Goal: Task Accomplishment & Management: Complete application form

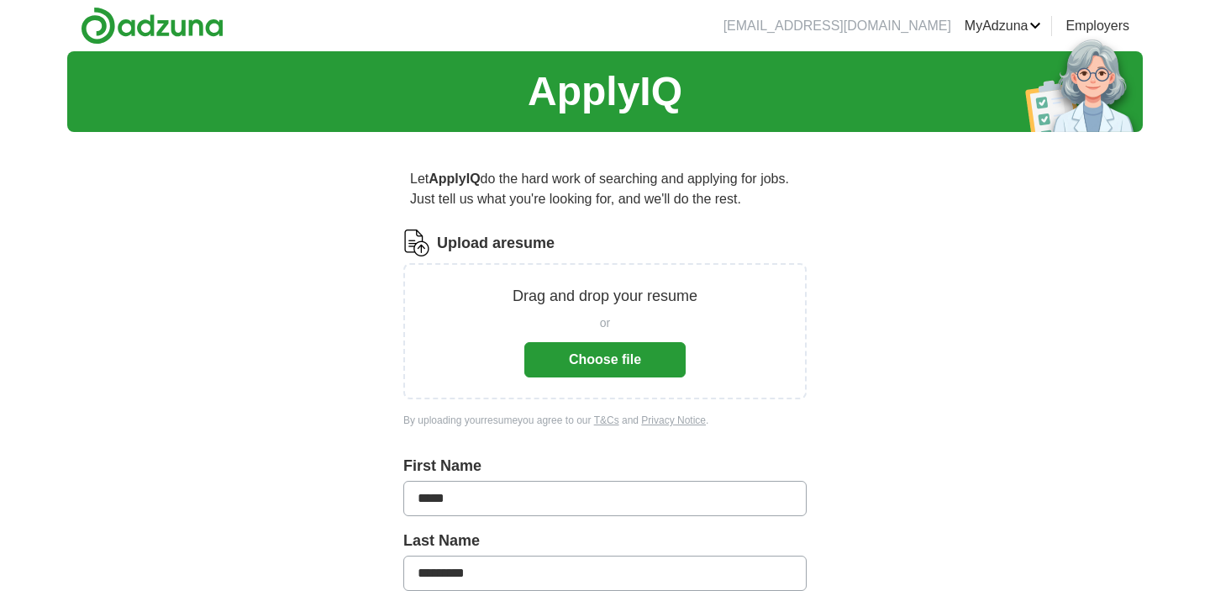
click at [585, 359] on button "Choose file" at bounding box center [604, 359] width 161 height 35
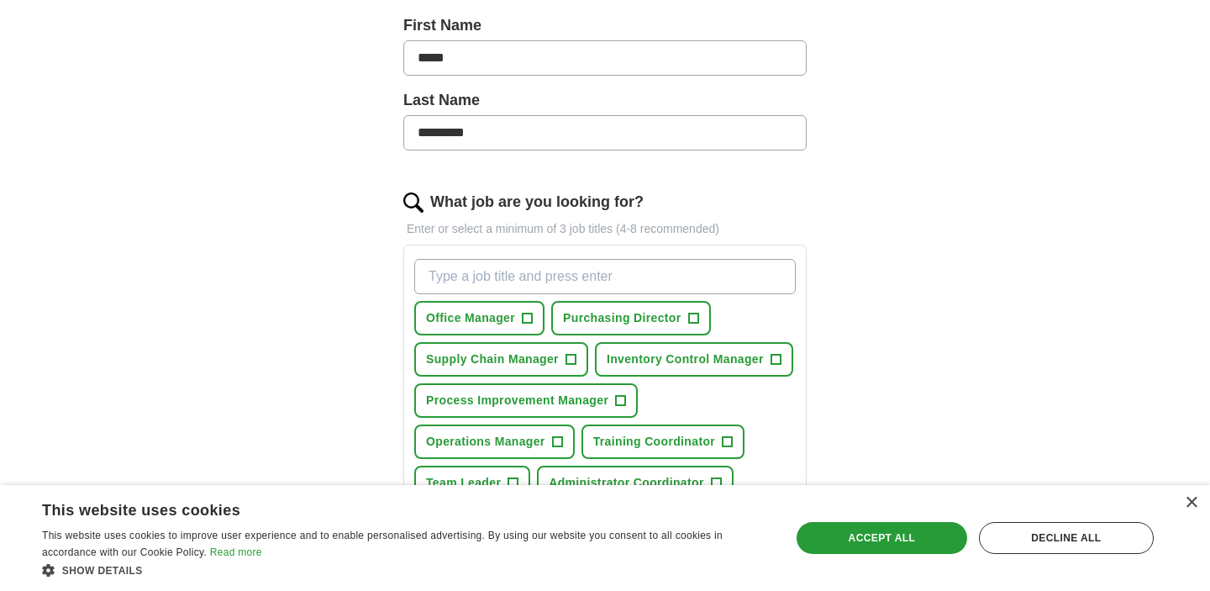
scroll to position [437, 0]
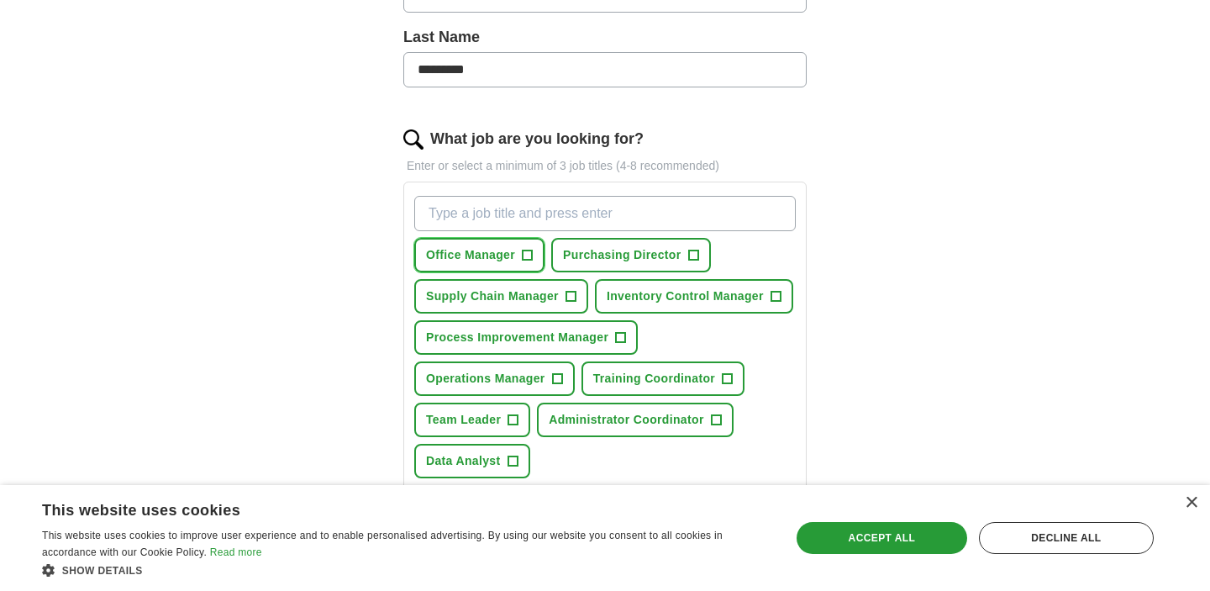
click at [530, 258] on span "+" at bounding box center [528, 255] width 10 height 13
click at [696, 259] on span "+" at bounding box center [693, 255] width 10 height 13
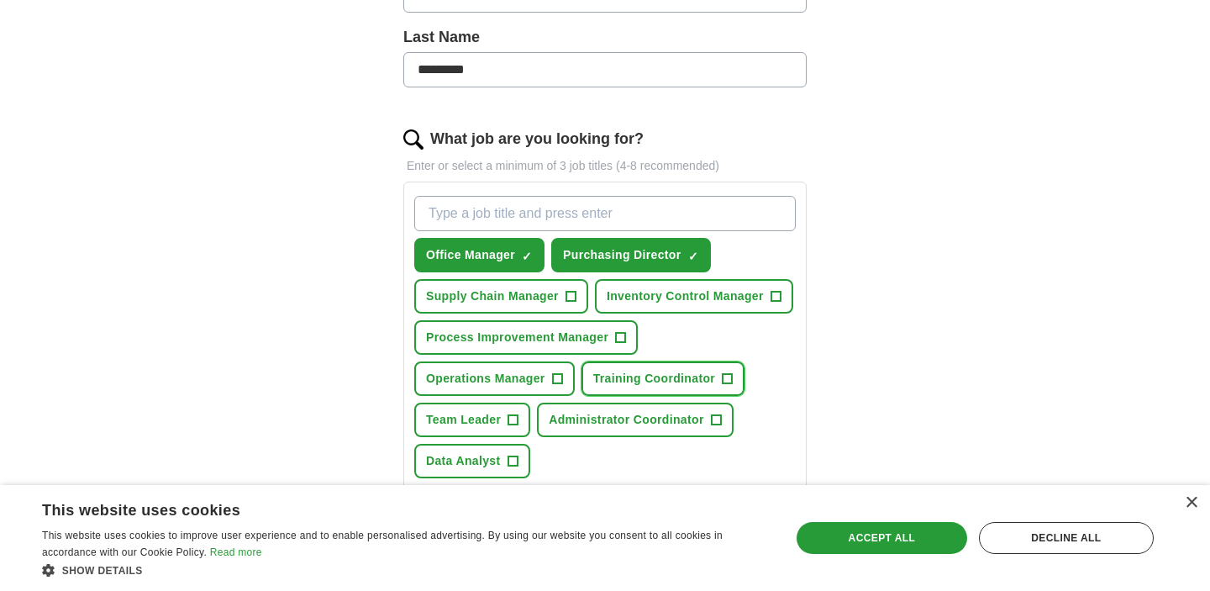
click at [728, 375] on span "+" at bounding box center [728, 378] width 10 height 13
click at [719, 424] on span "+" at bounding box center [716, 420] width 10 height 13
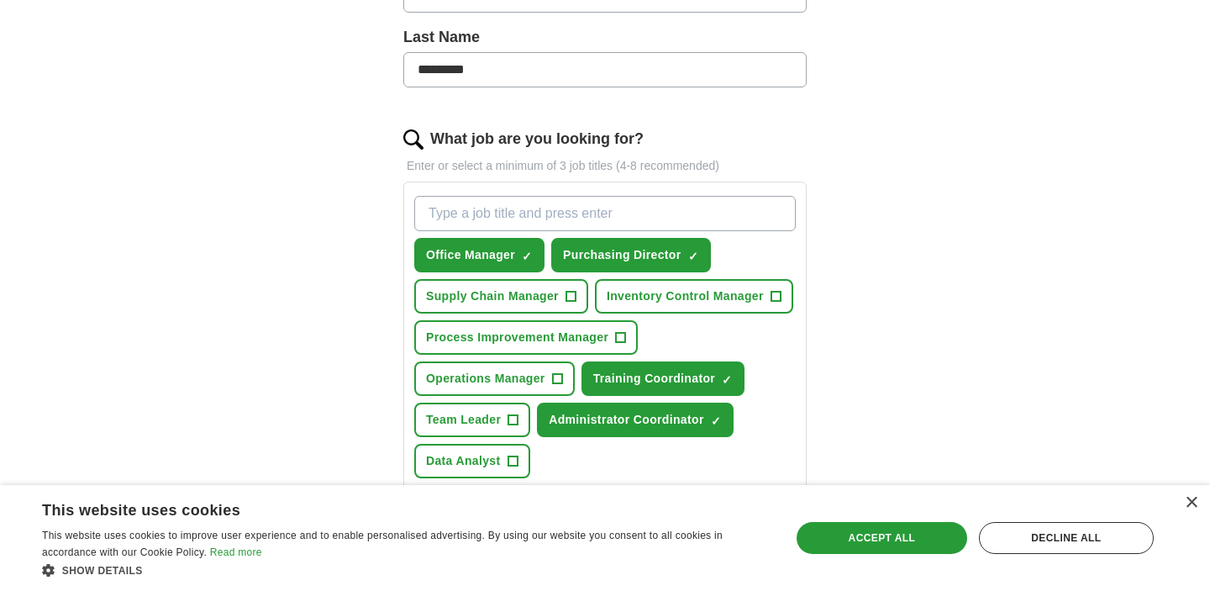
click at [629, 220] on input "What job are you looking for?" at bounding box center [605, 213] width 382 height 35
type input "operations"
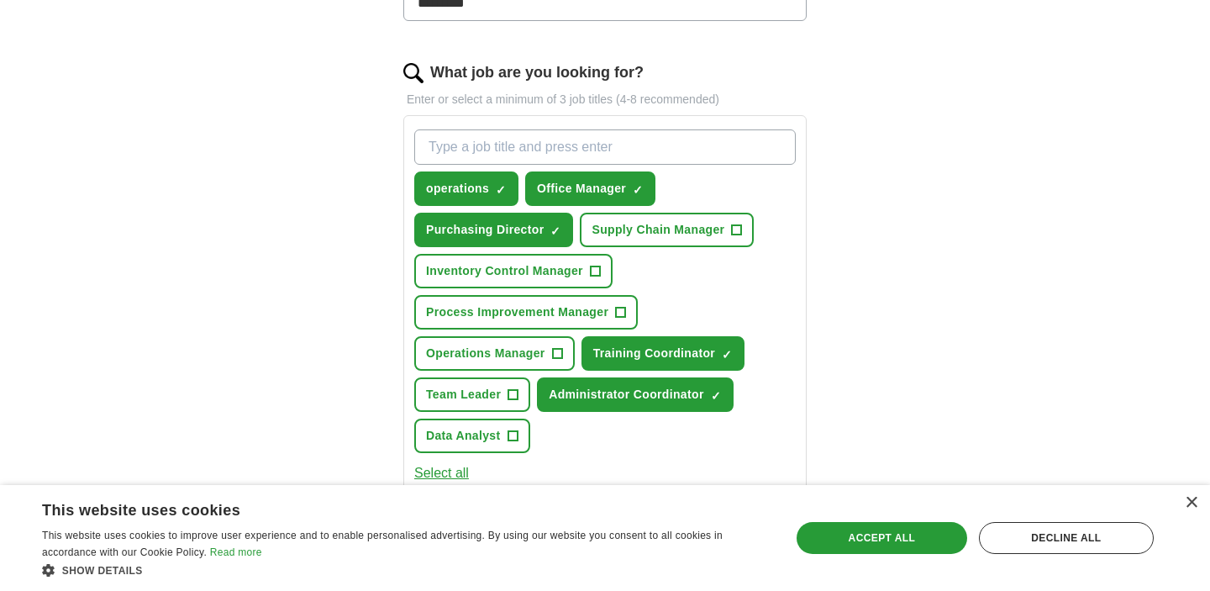
scroll to position [524, 0]
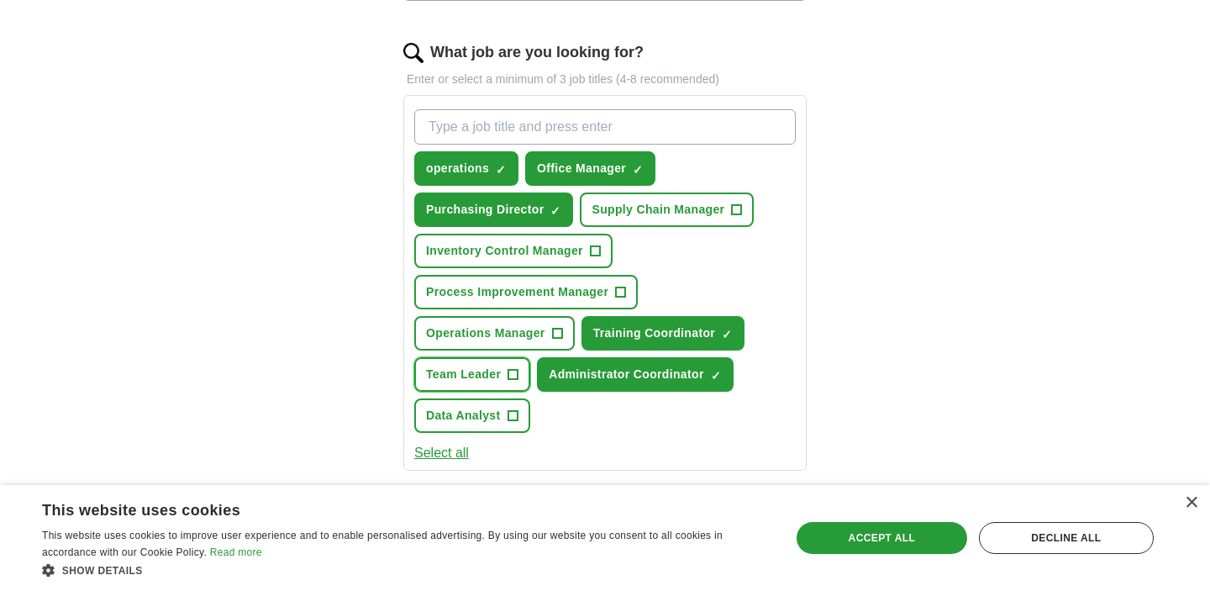
click at [513, 377] on span "+" at bounding box center [514, 374] width 10 height 13
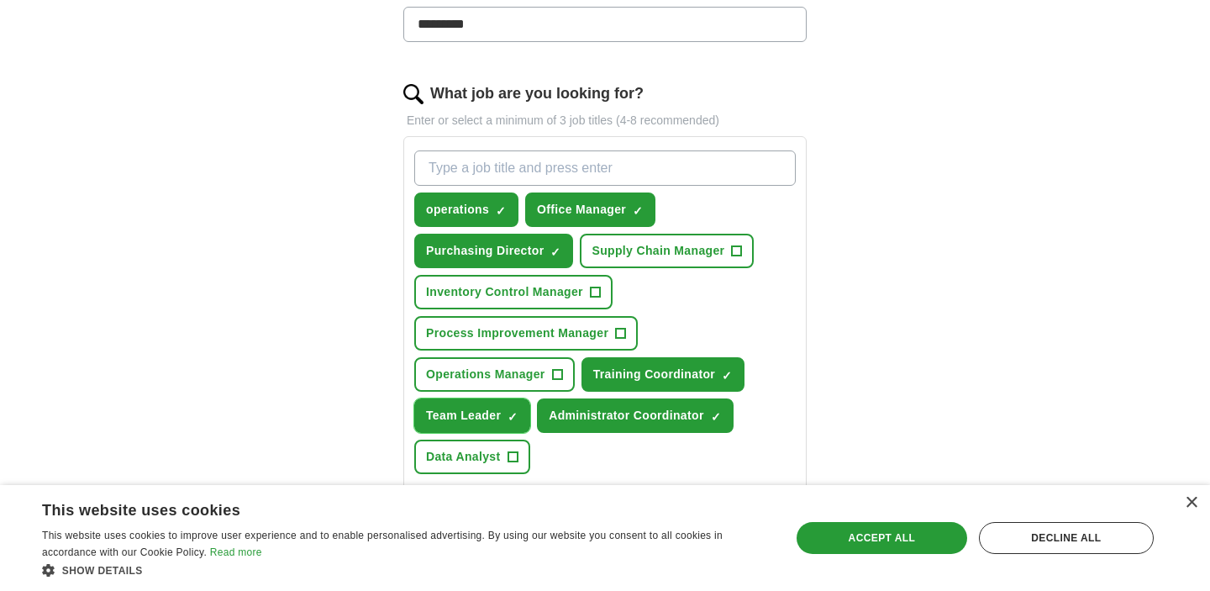
scroll to position [470, 0]
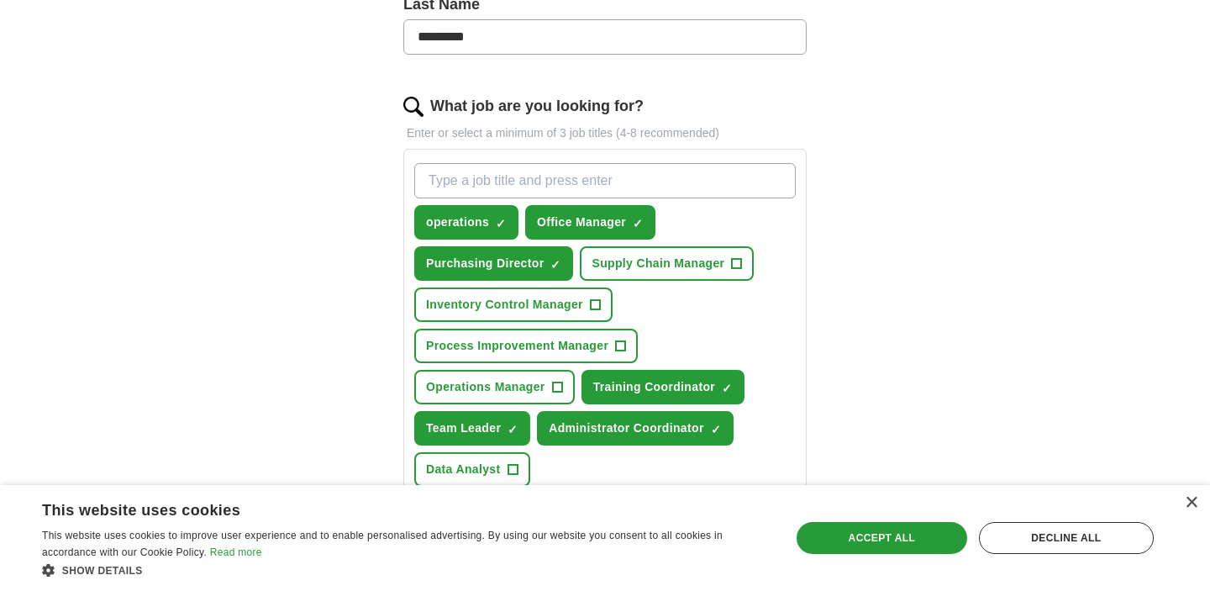
click at [511, 179] on input "What job are you looking for?" at bounding box center [605, 180] width 382 height 35
type input "manager"
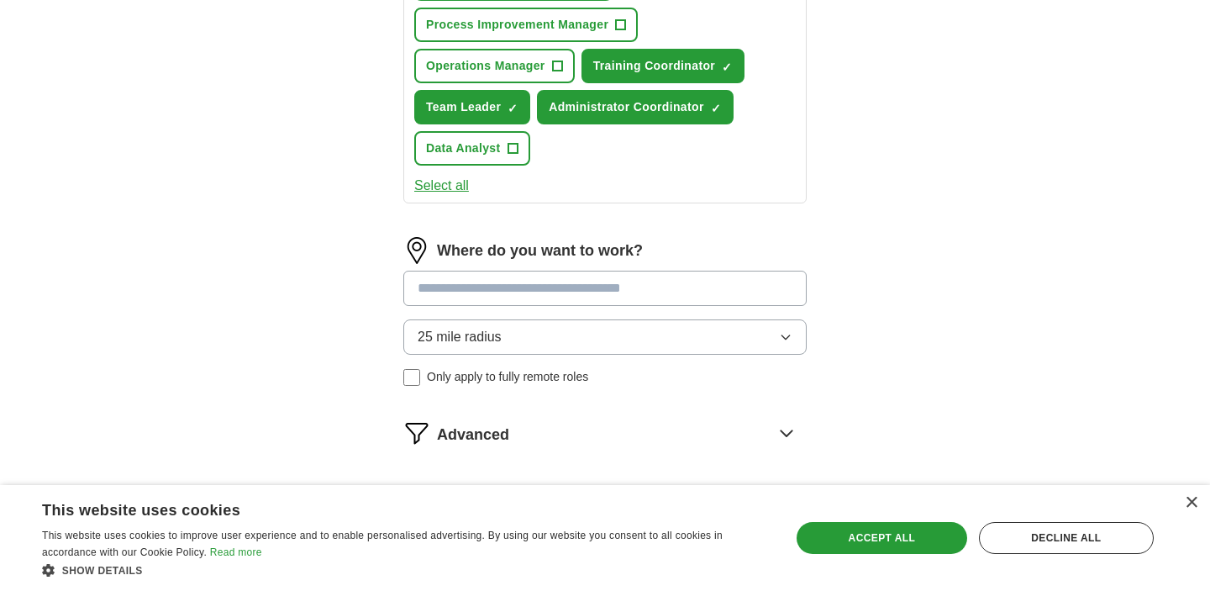
scroll to position [804, 0]
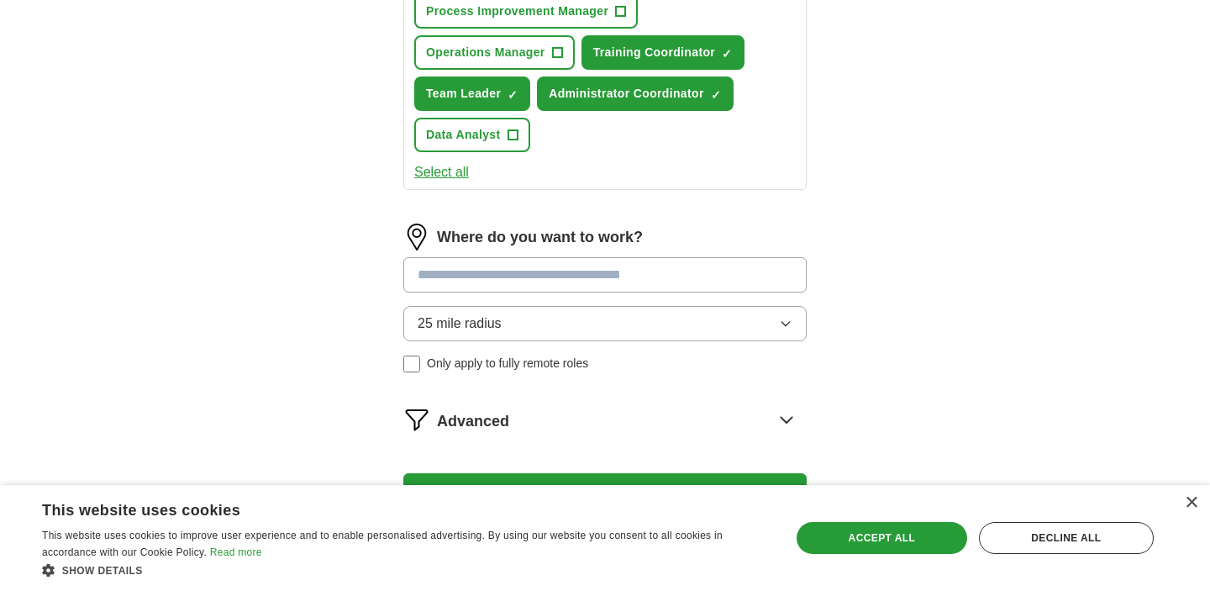
click at [651, 282] on input at bounding box center [604, 274] width 403 height 35
type input "**********"
click at [772, 319] on div "**********" at bounding box center [604, 305] width 403 height 162
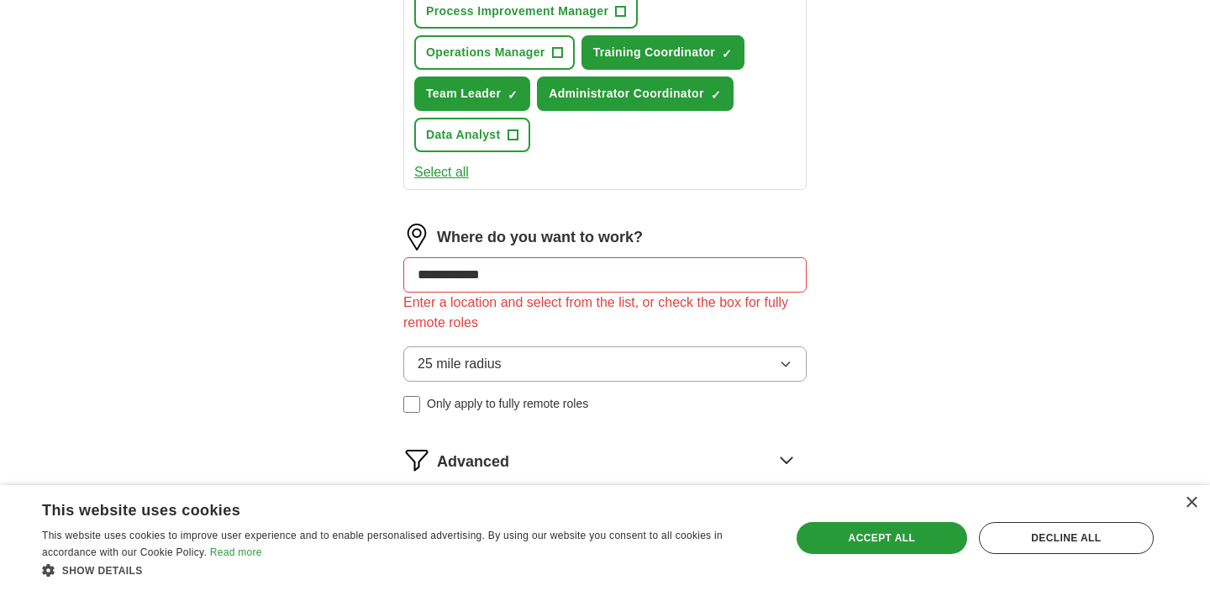
click at [709, 279] on input "**********" at bounding box center [604, 274] width 403 height 35
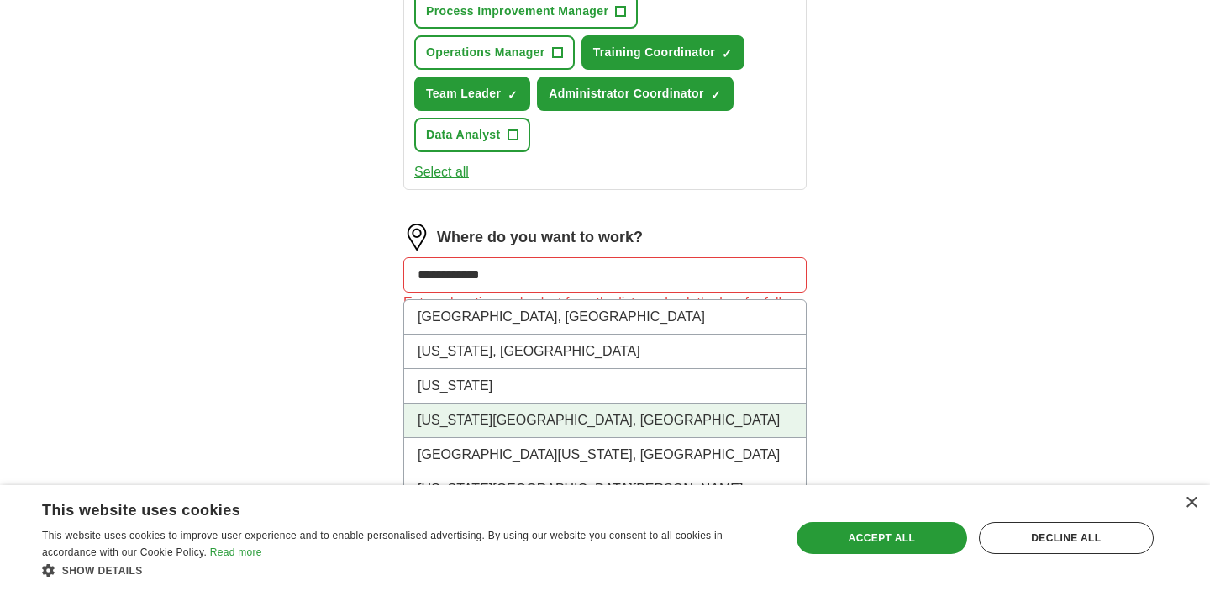
click at [574, 416] on li "[US_STATE][GEOGRAPHIC_DATA], [GEOGRAPHIC_DATA]" at bounding box center [605, 420] width 402 height 34
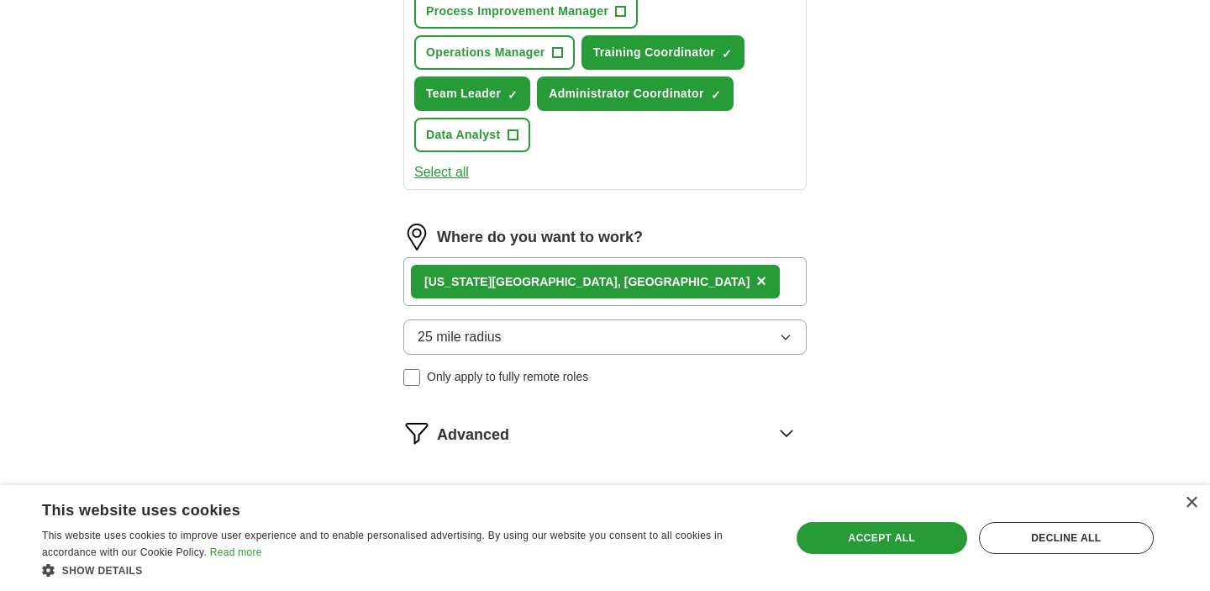
click at [782, 343] on icon "button" at bounding box center [785, 336] width 13 height 13
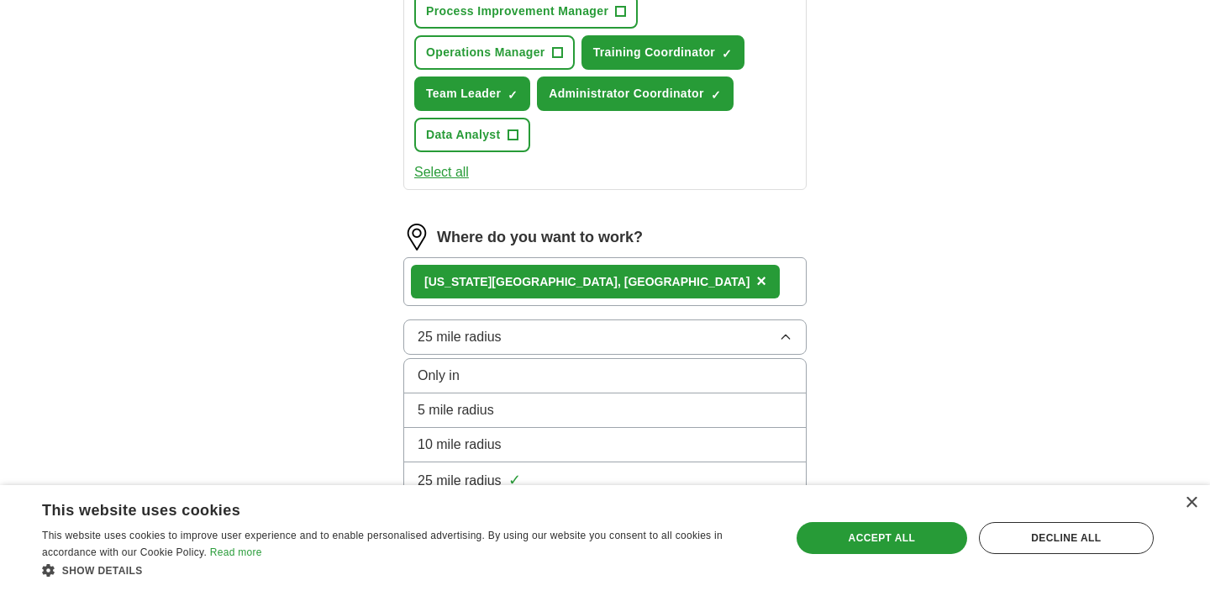
click at [716, 433] on li "10 mile radius" at bounding box center [605, 445] width 402 height 34
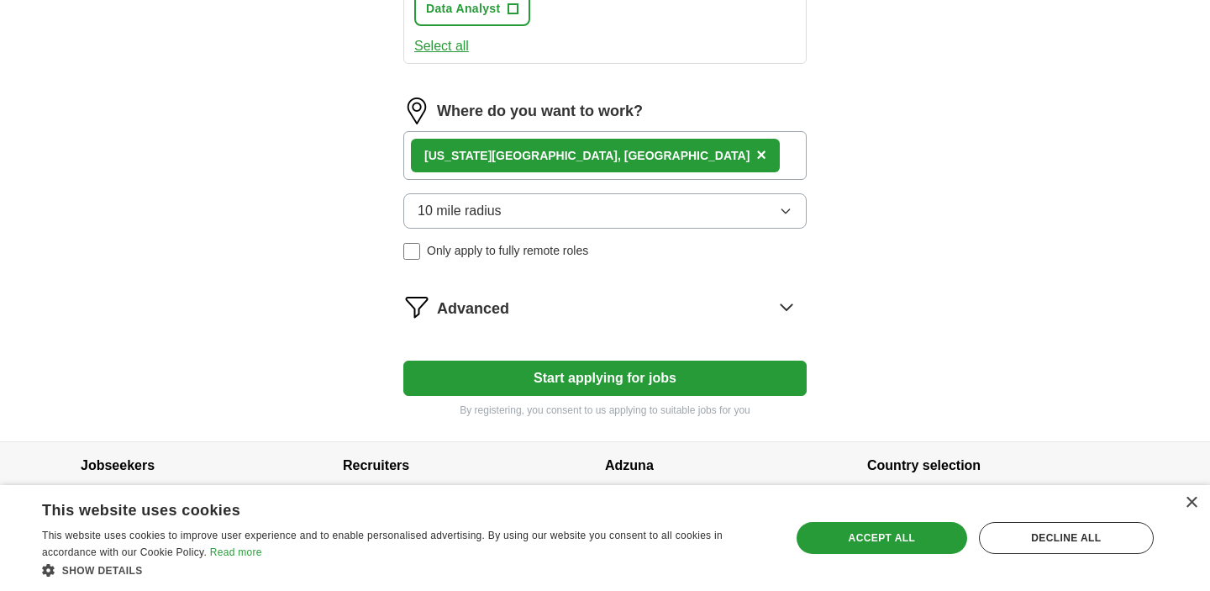
scroll to position [951, 0]
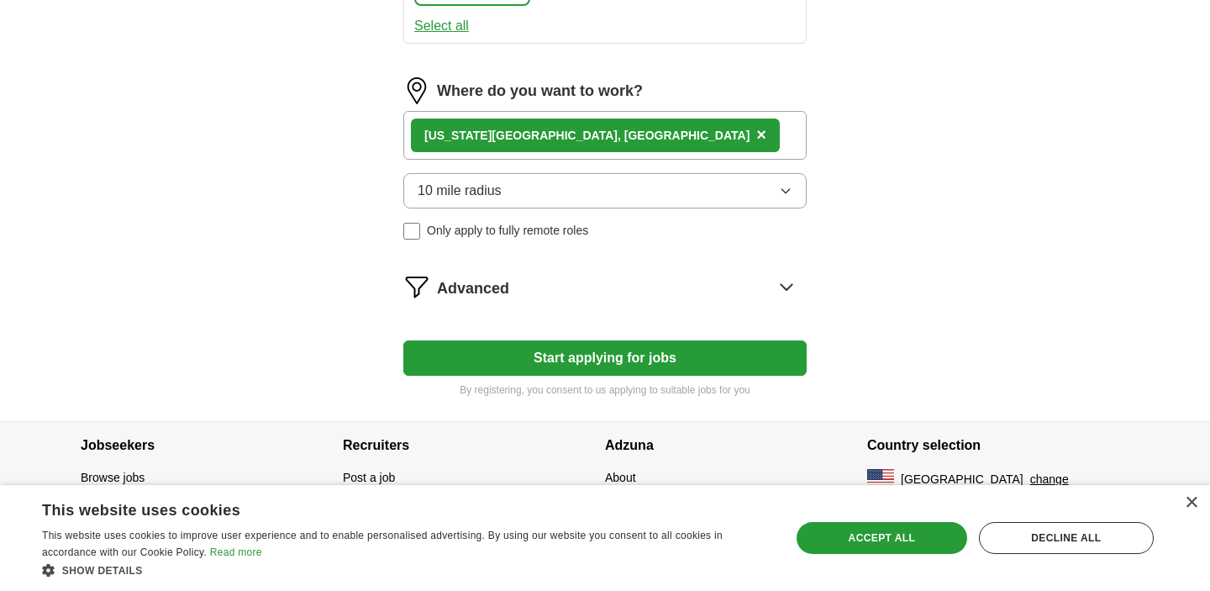
click at [820, 554] on div "Save & Close Accept all Decline all" at bounding box center [975, 538] width 369 height 40
click at [849, 546] on div "Accept all" at bounding box center [882, 538] width 171 height 32
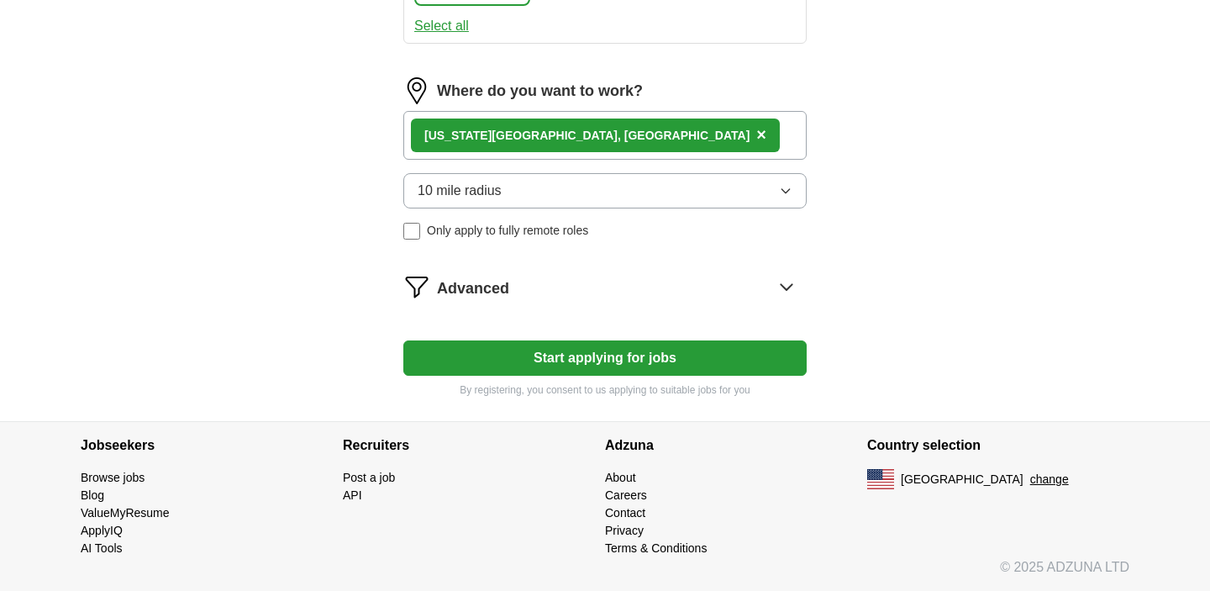
click at [793, 288] on icon at bounding box center [786, 286] width 27 height 27
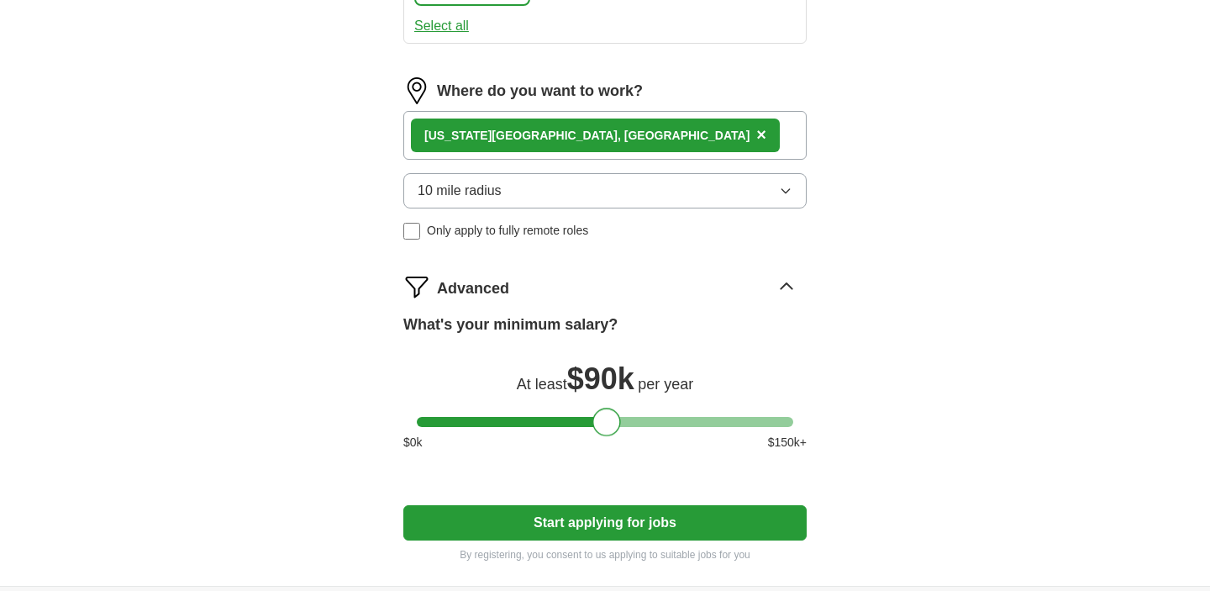
drag, startPoint x: 425, startPoint y: 418, endPoint x: 600, endPoint y: 436, distance: 175.8
click at [600, 436] on div "What's your minimum salary? At least $ 90k per year $ 0 k $ 150 k+" at bounding box center [604, 389] width 403 height 151
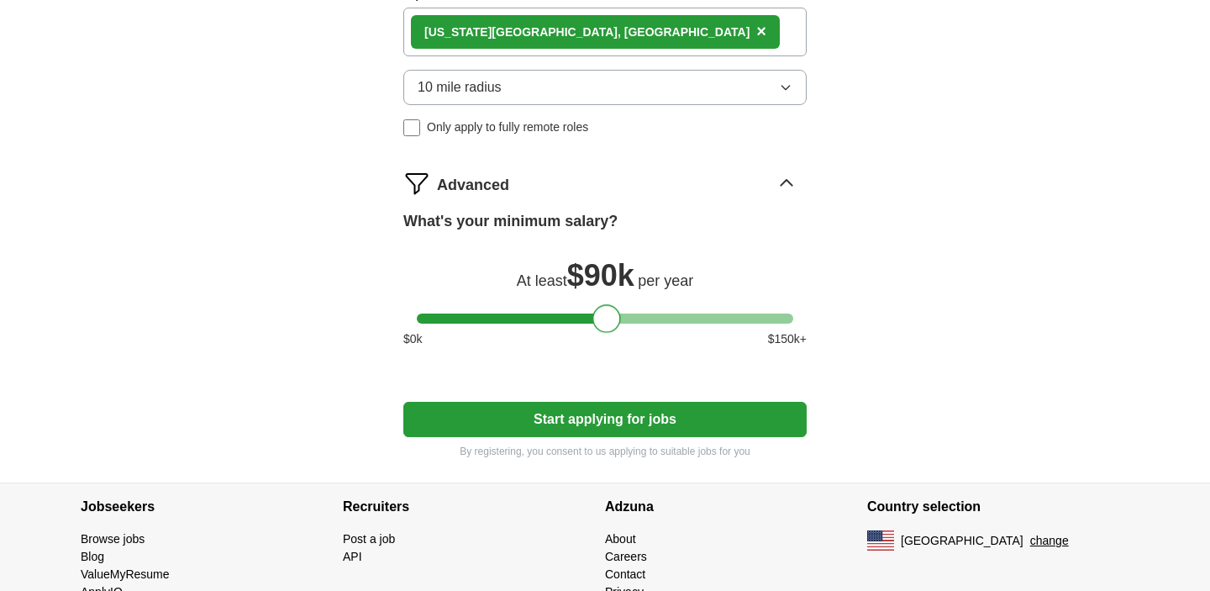
scroll to position [1067, 0]
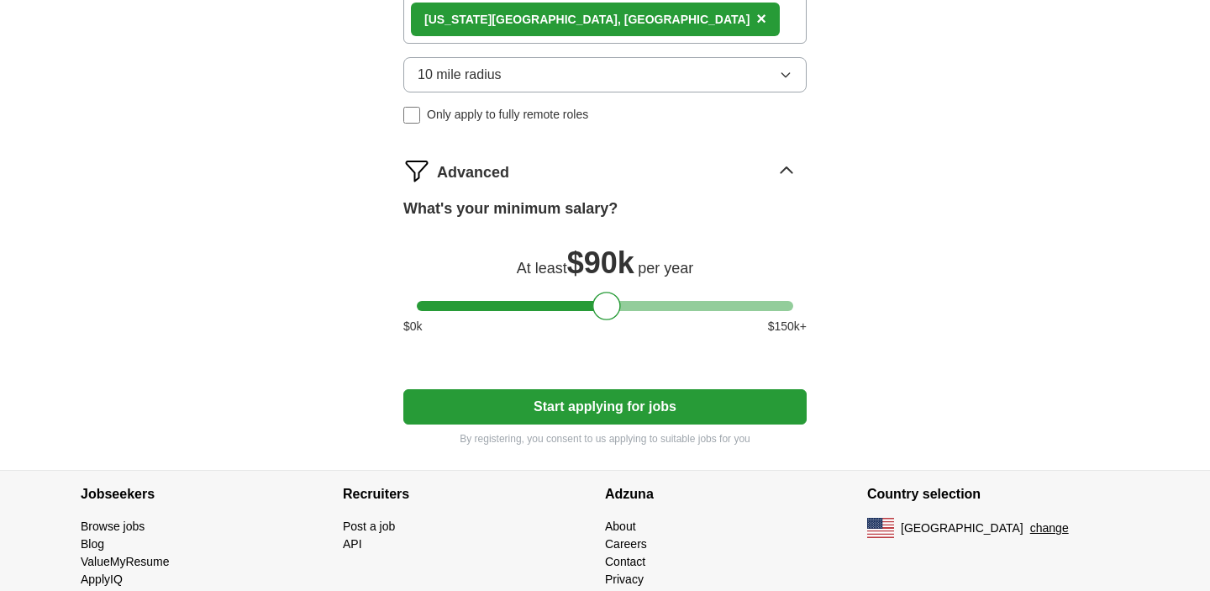
click at [700, 411] on button "Start applying for jobs" at bounding box center [604, 406] width 403 height 35
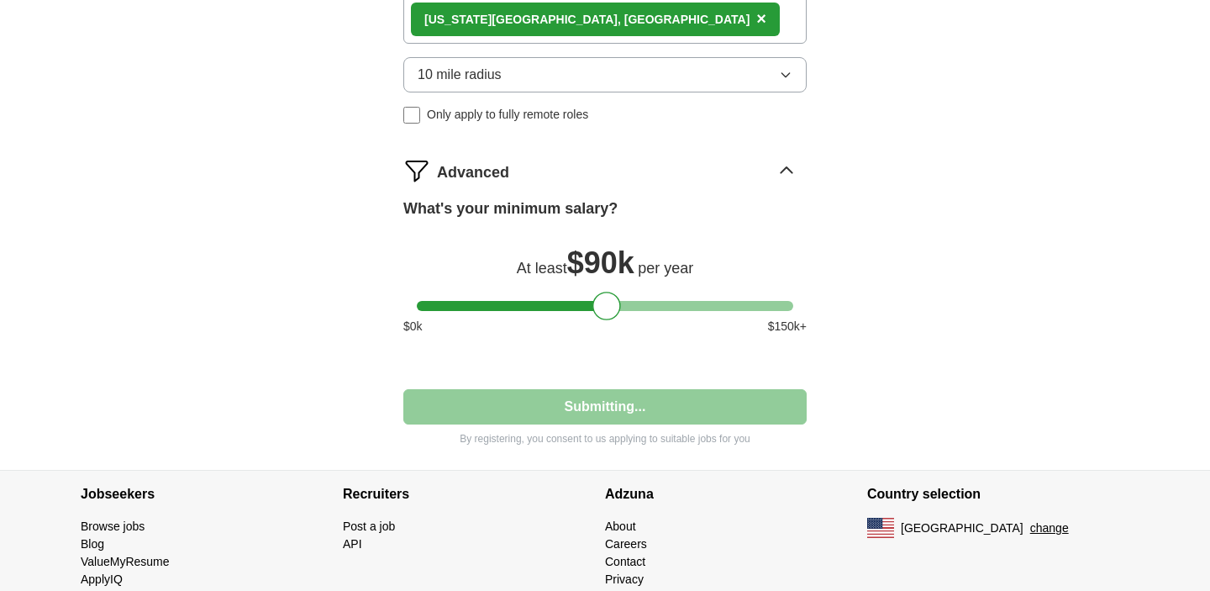
select select "**"
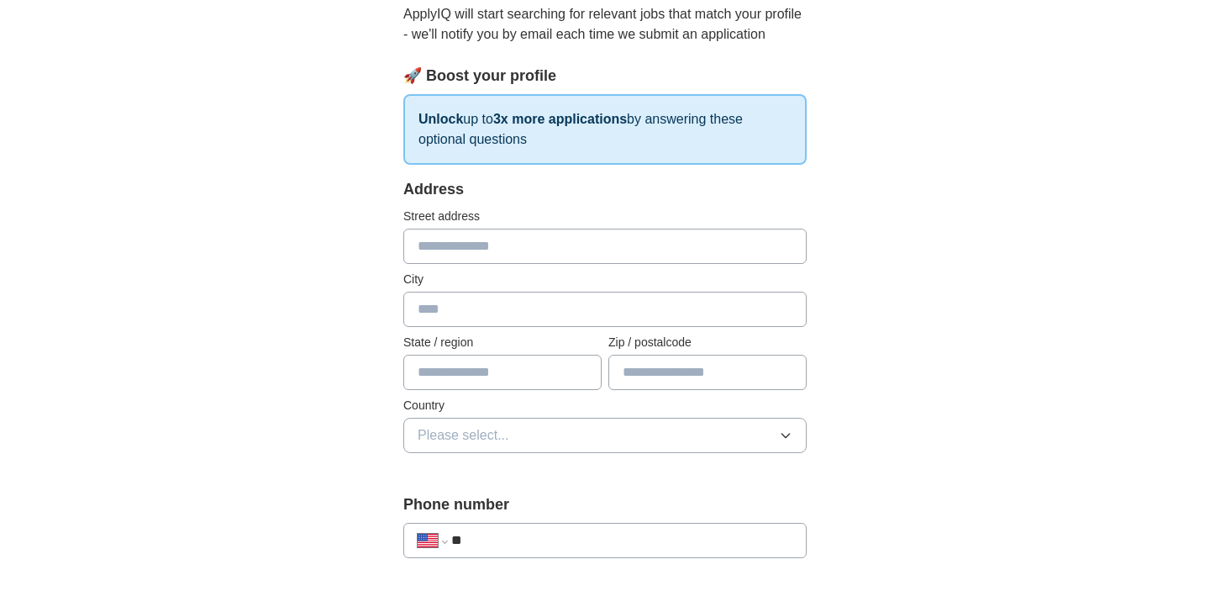
scroll to position [192, 0]
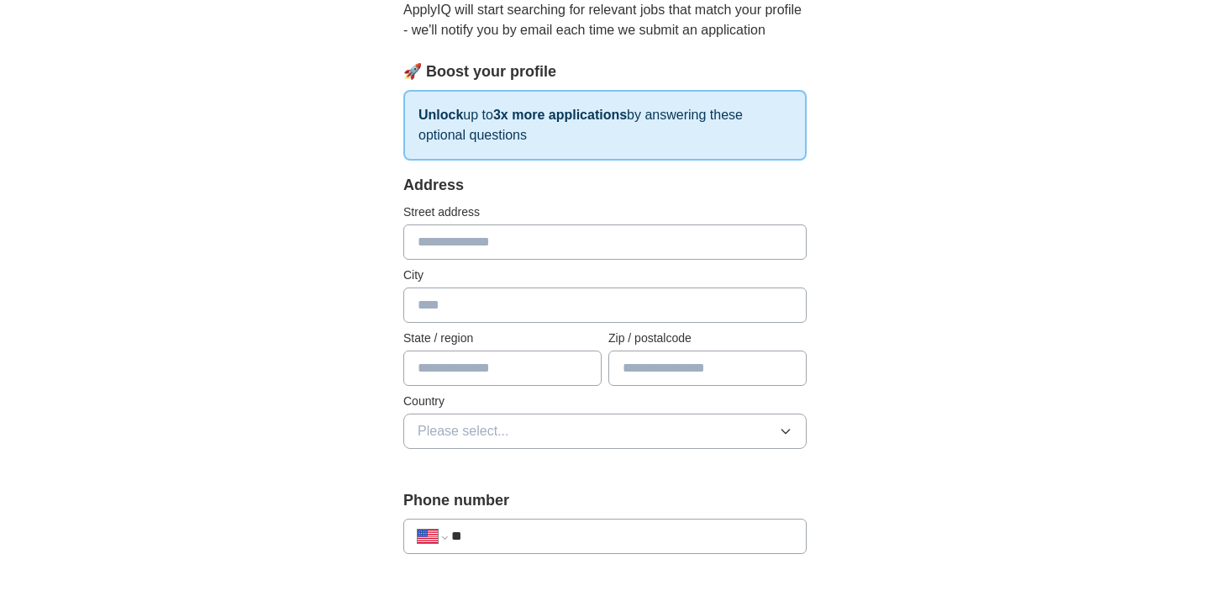
click at [694, 245] on input "text" at bounding box center [604, 241] width 403 height 35
type input "**********"
type input "********"
type input "**"
type input "*****"
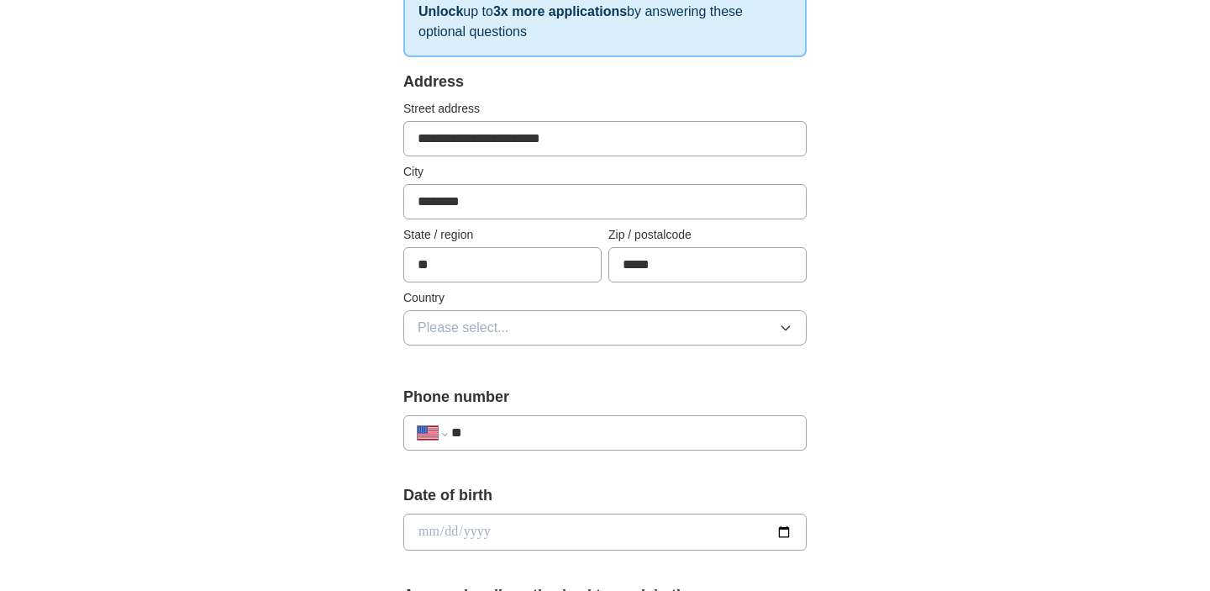
scroll to position [321, 0]
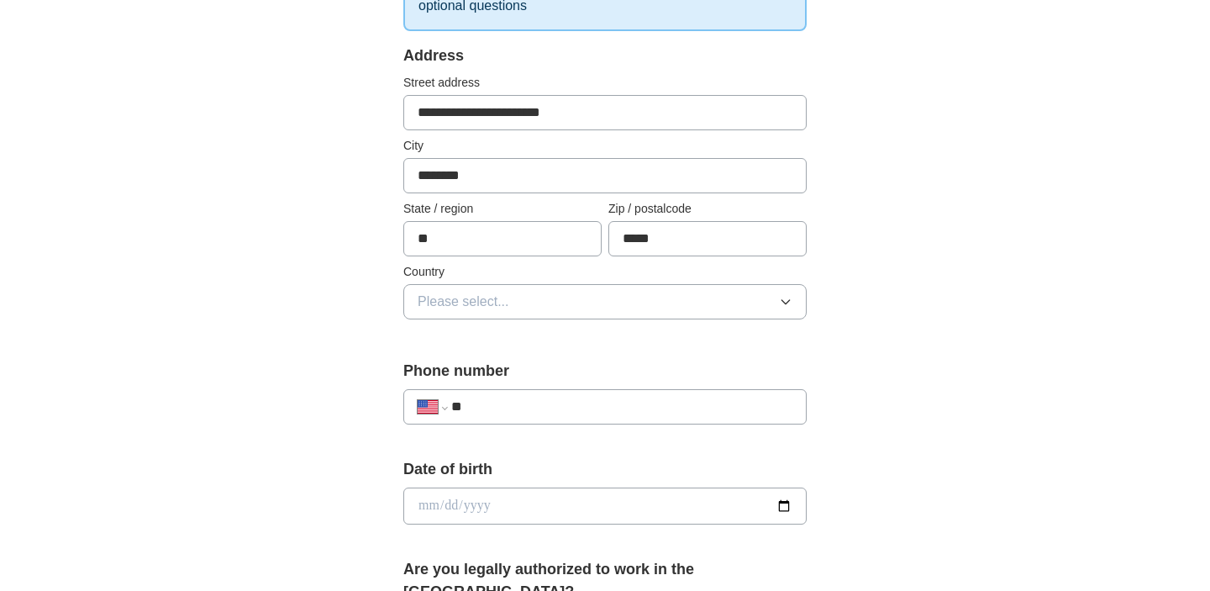
click at [623, 314] on button "Please select..." at bounding box center [604, 301] width 403 height 35
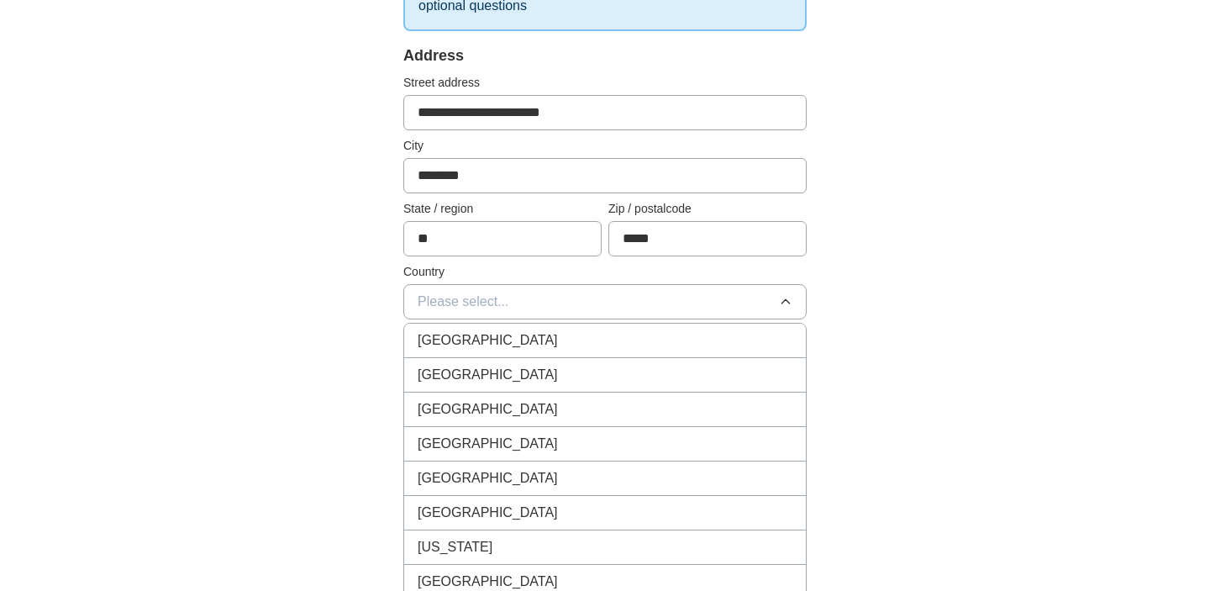
click at [593, 361] on li "[GEOGRAPHIC_DATA]" at bounding box center [605, 375] width 402 height 34
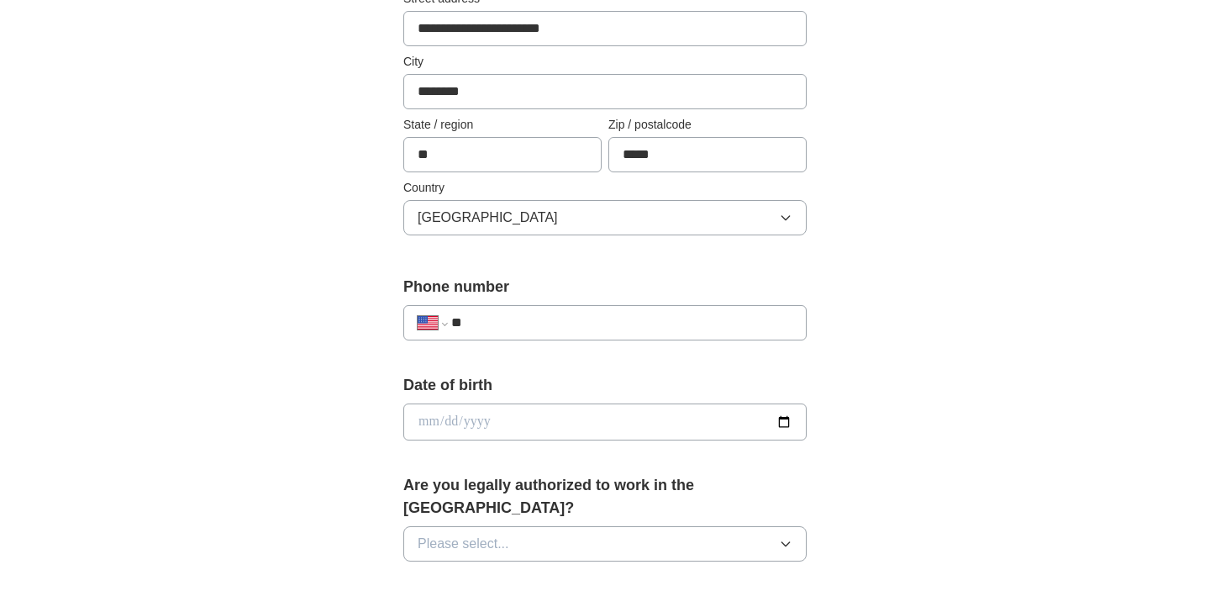
scroll to position [412, 0]
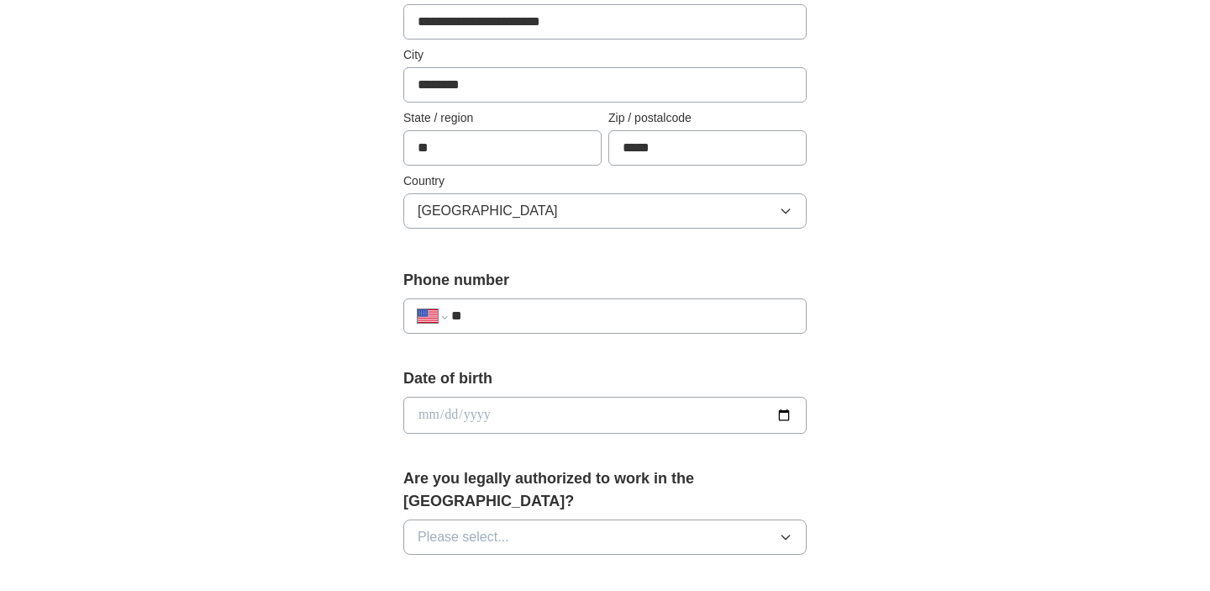
click at [580, 319] on input "**" at bounding box center [621, 316] width 341 height 20
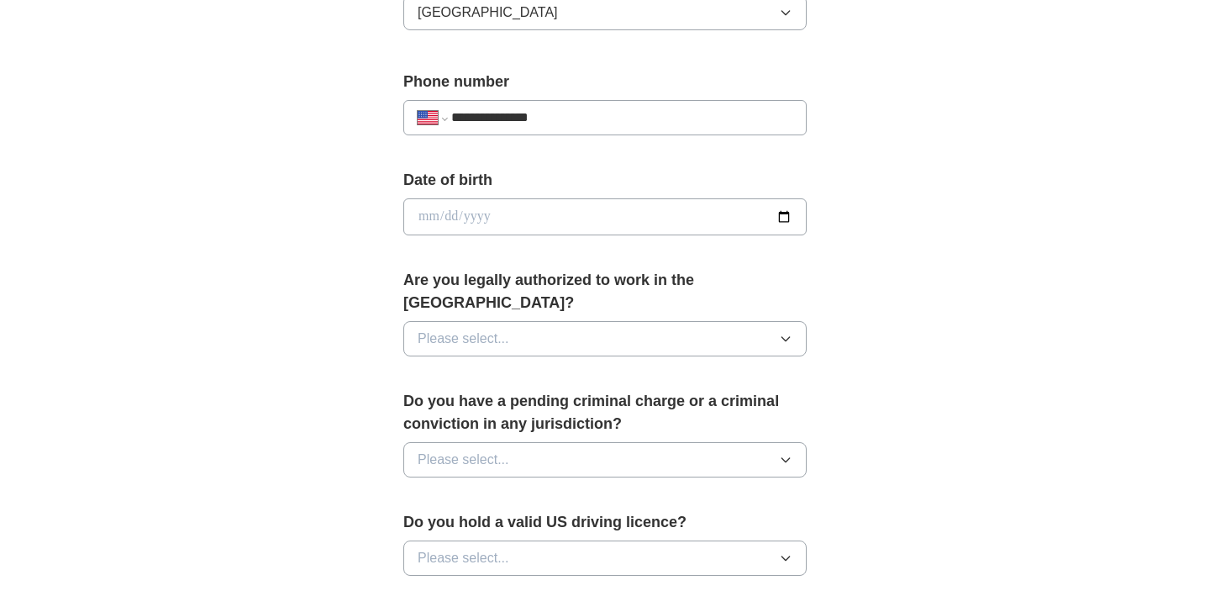
scroll to position [614, 0]
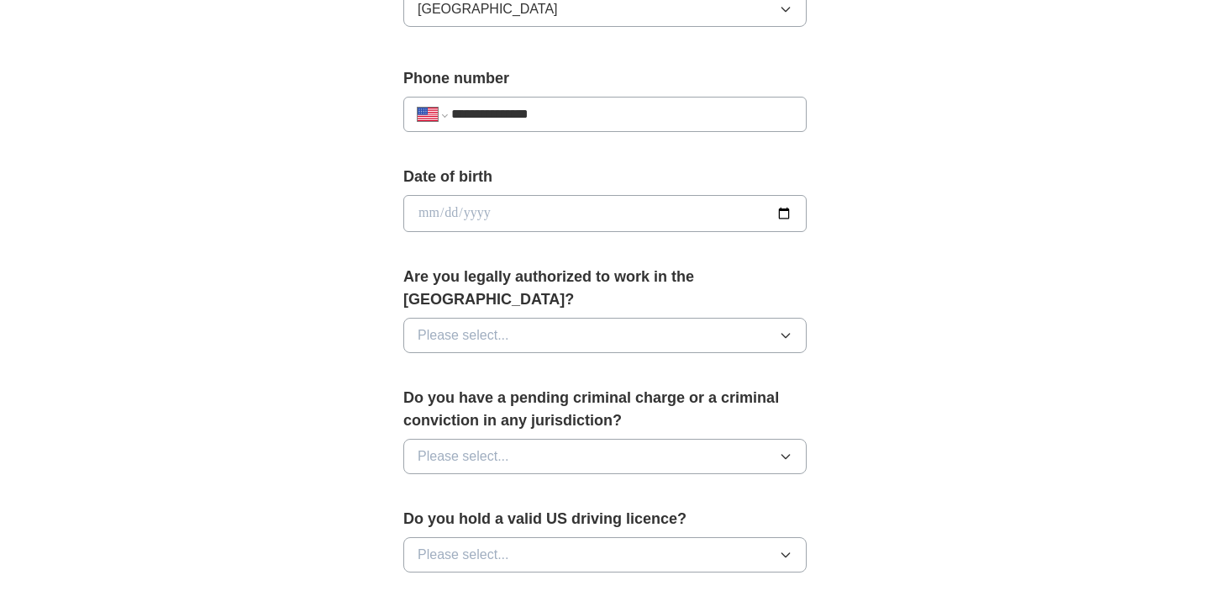
type input "**********"
click at [521, 219] on input "date" at bounding box center [604, 213] width 403 height 37
type input "**********"
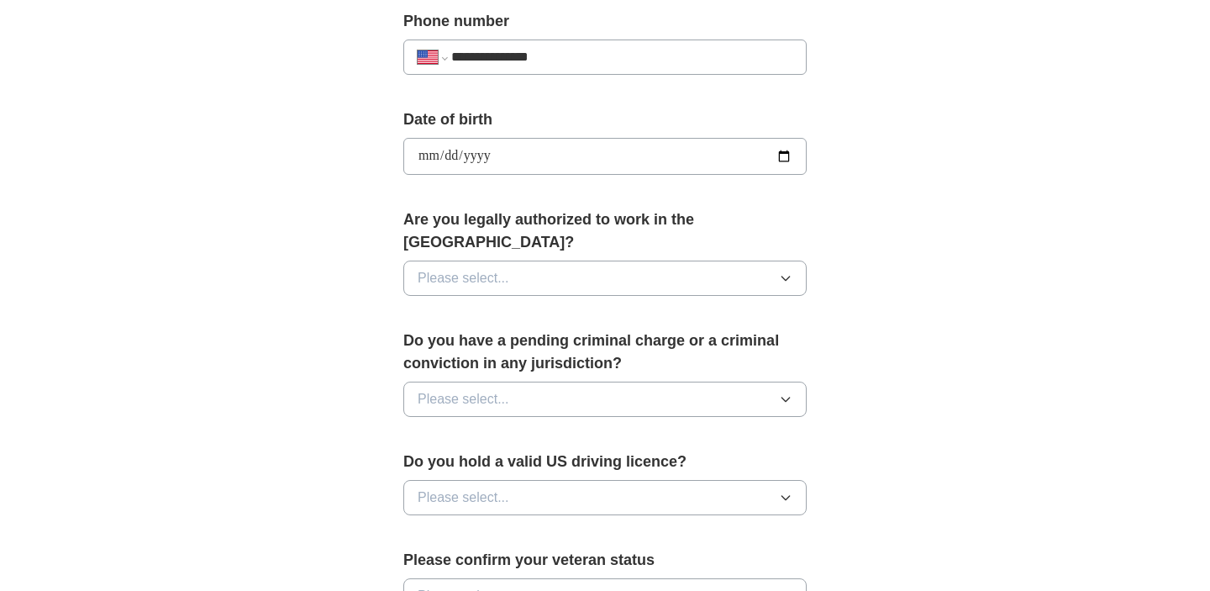
click at [510, 266] on button "Please select..." at bounding box center [604, 278] width 403 height 35
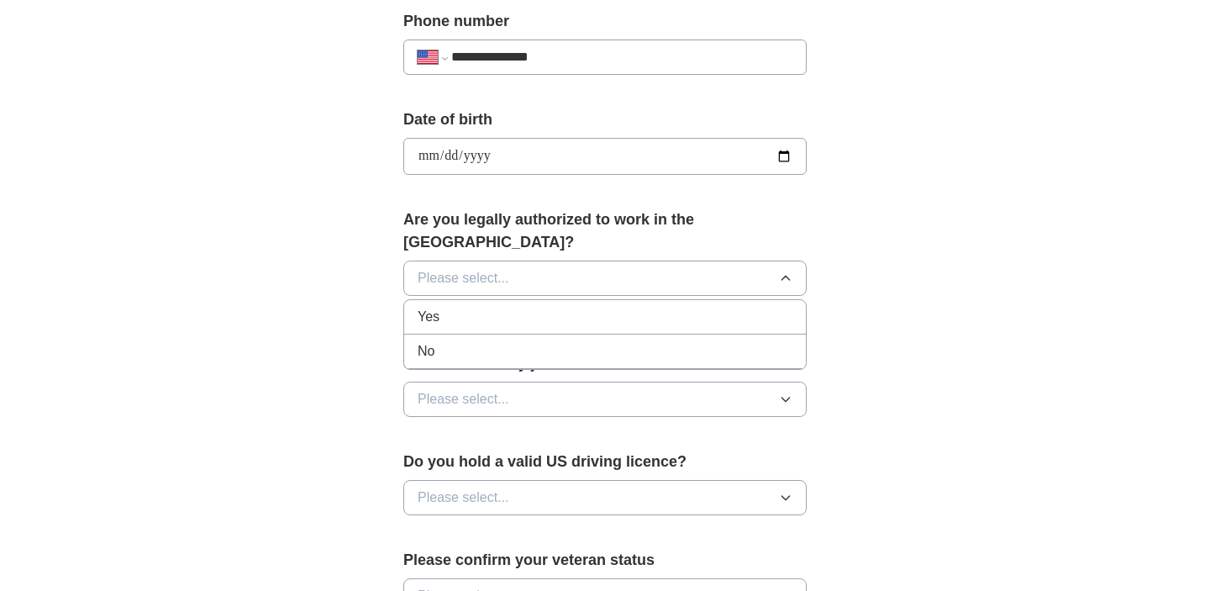
click at [498, 307] on div "Yes" at bounding box center [605, 317] width 375 height 20
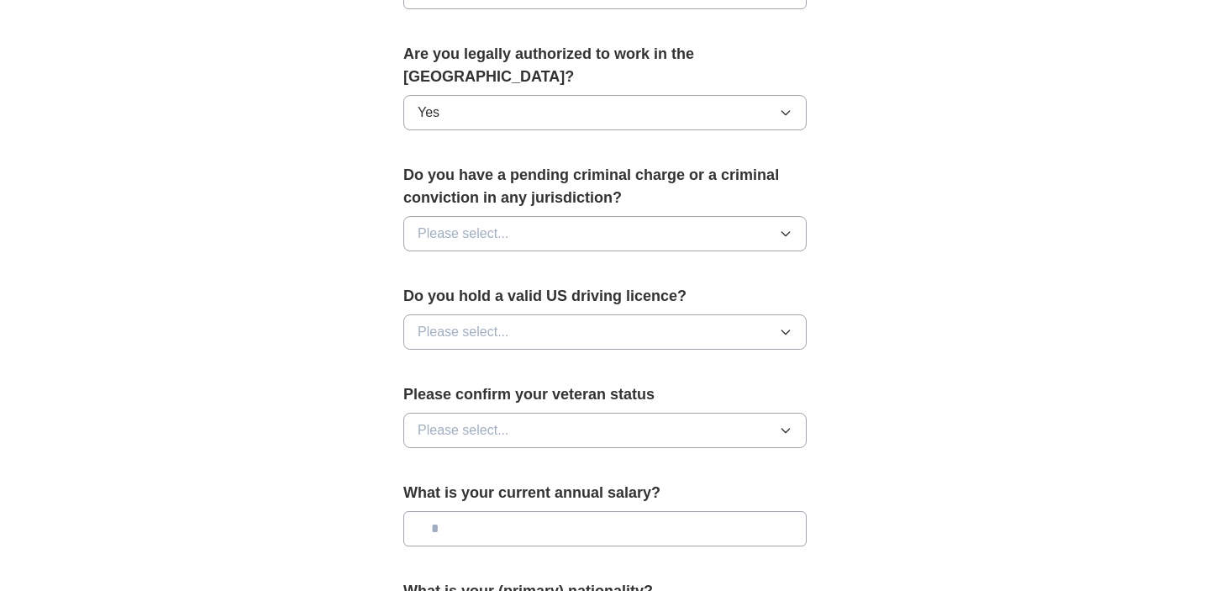
scroll to position [840, 0]
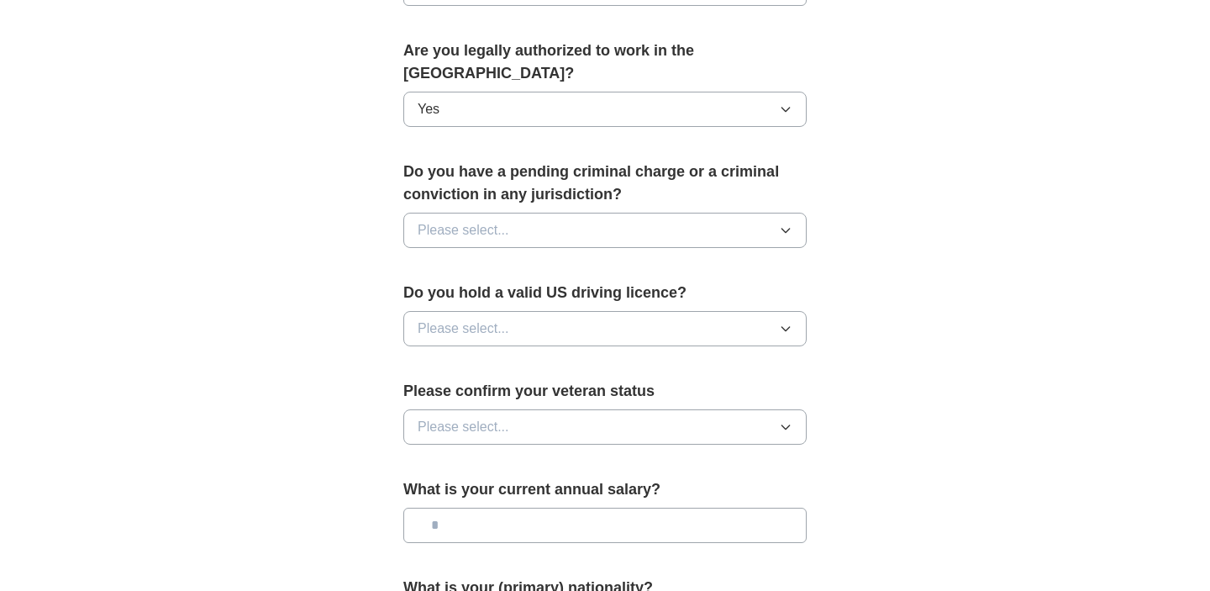
click at [514, 219] on button "Please select..." at bounding box center [604, 230] width 403 height 35
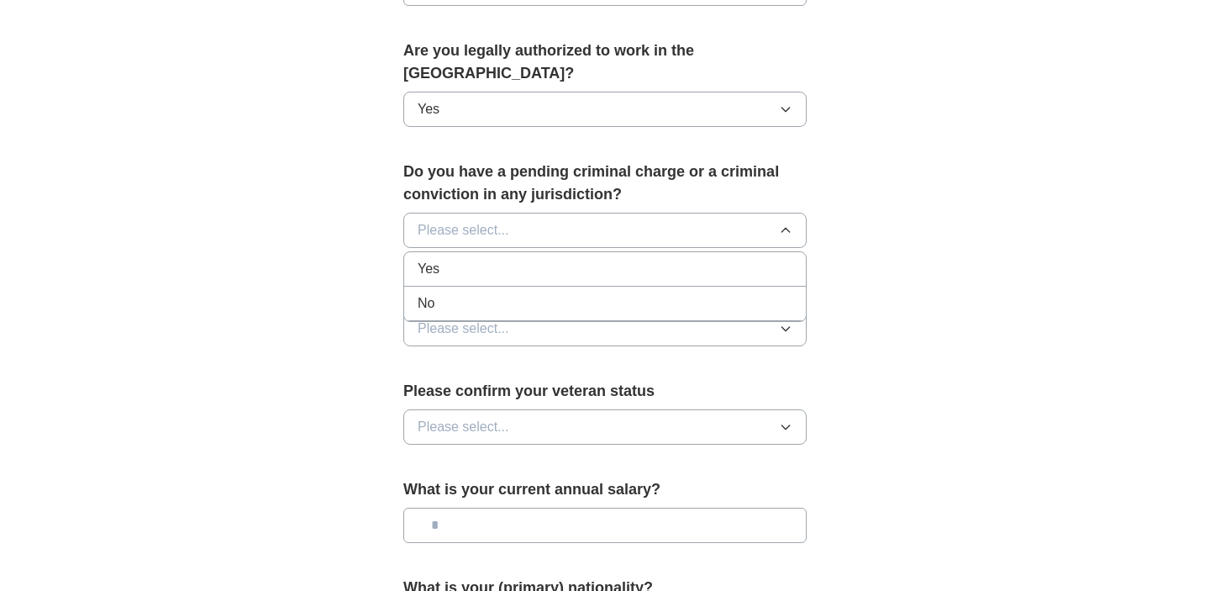
click at [498, 293] on div "No" at bounding box center [605, 303] width 375 height 20
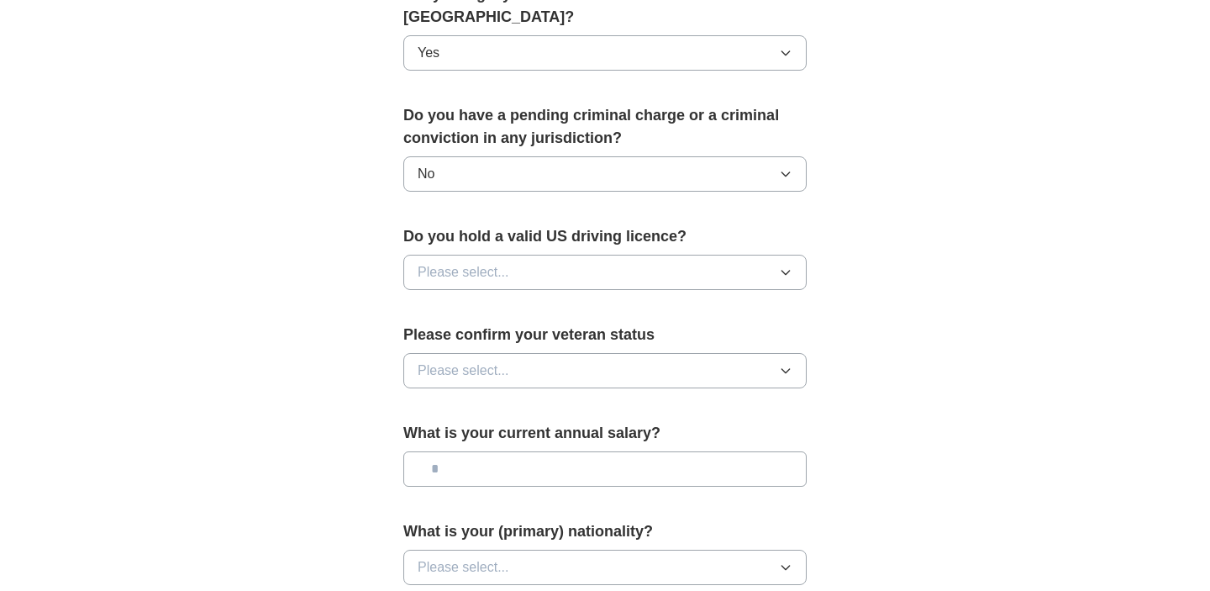
scroll to position [928, 0]
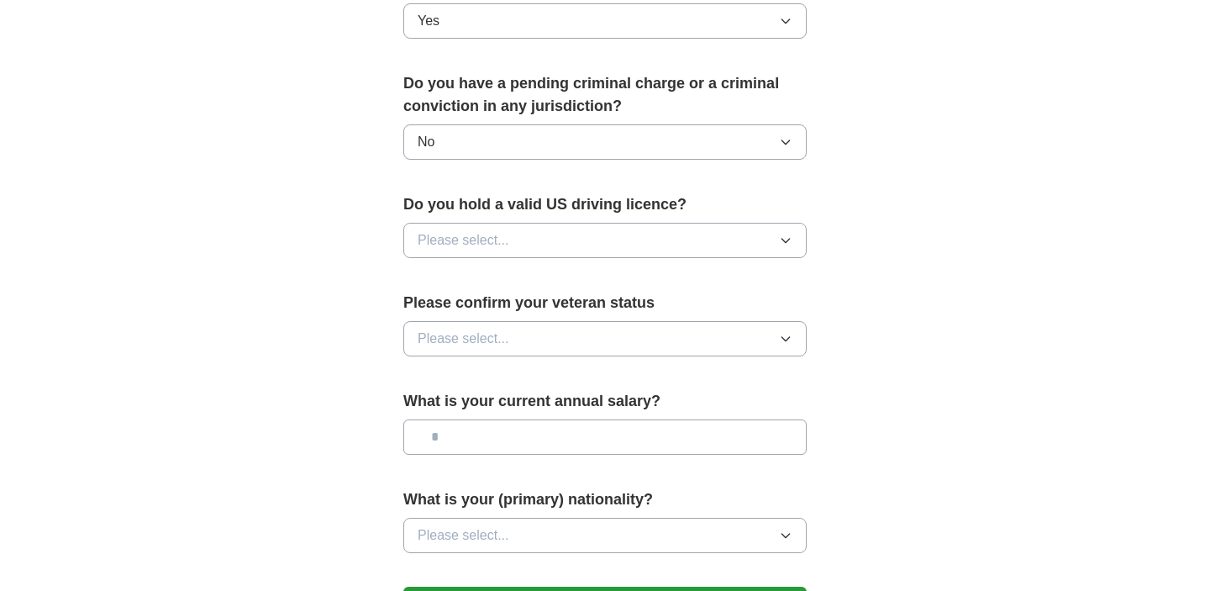
click at [503, 229] on button "Please select..." at bounding box center [604, 240] width 403 height 35
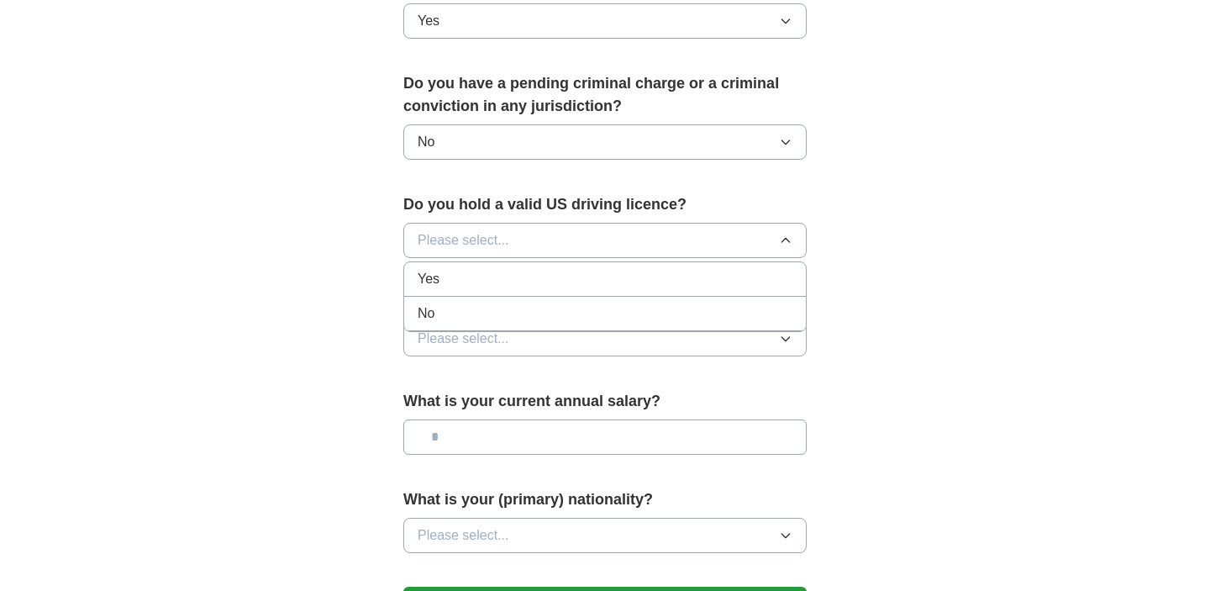
click at [495, 269] on div "Yes" at bounding box center [605, 279] width 375 height 20
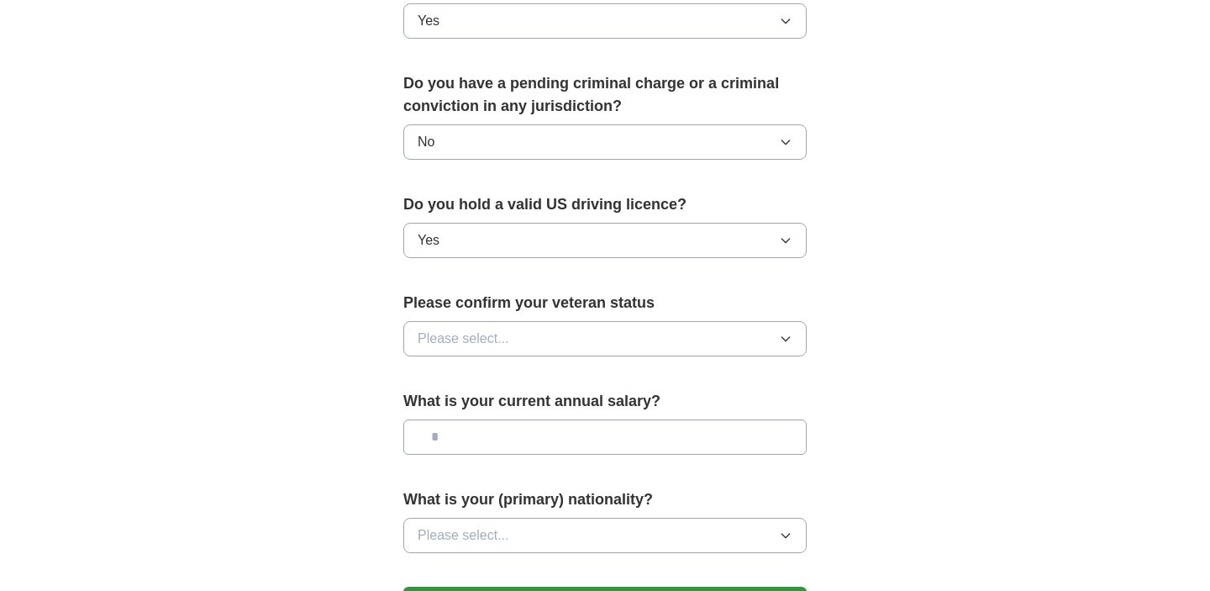
click at [482, 329] on span "Please select..." at bounding box center [464, 339] width 92 height 20
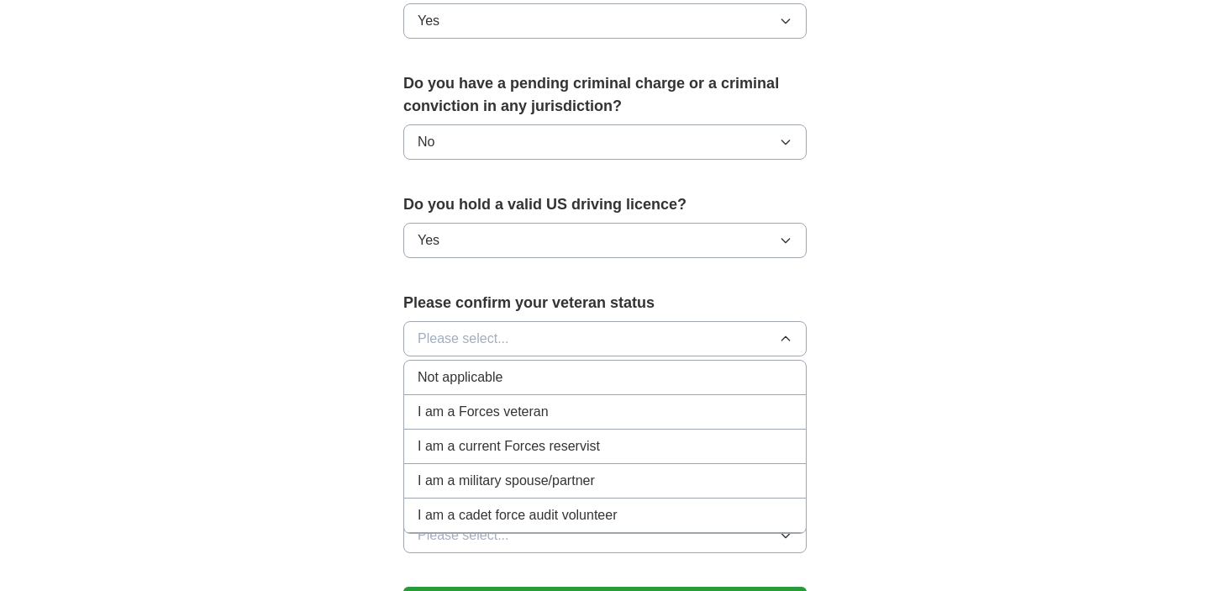
click at [468, 367] on span "Not applicable" at bounding box center [460, 377] width 85 height 20
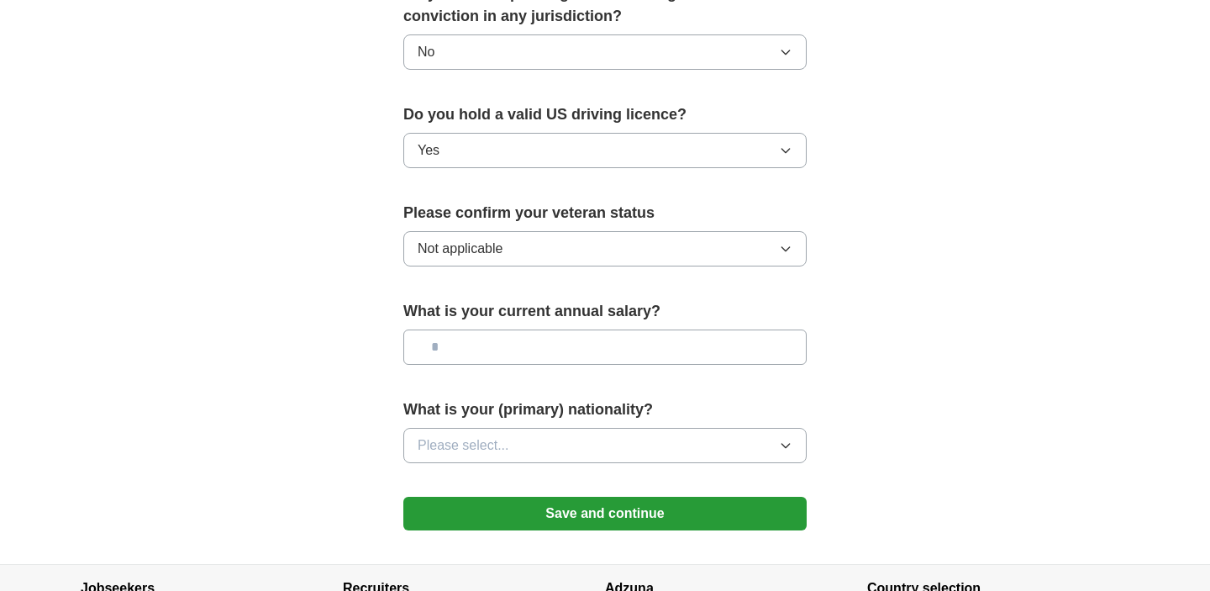
scroll to position [1027, 0]
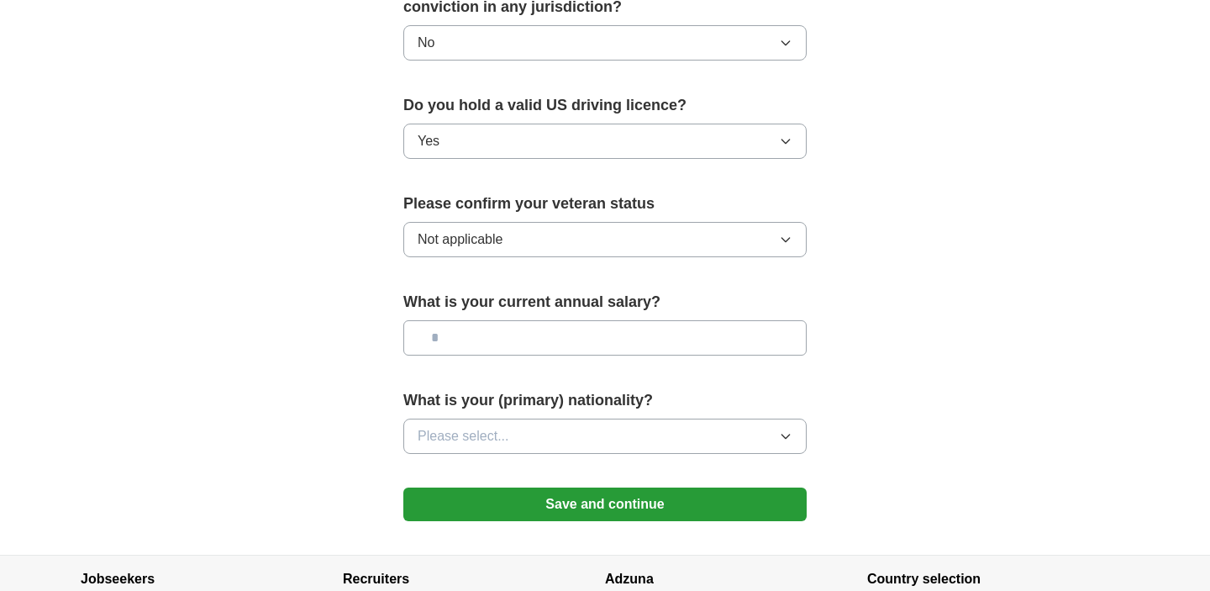
click at [480, 320] on input "text" at bounding box center [604, 337] width 403 height 35
type input "********"
click at [779, 430] on icon "button" at bounding box center [785, 436] width 13 height 13
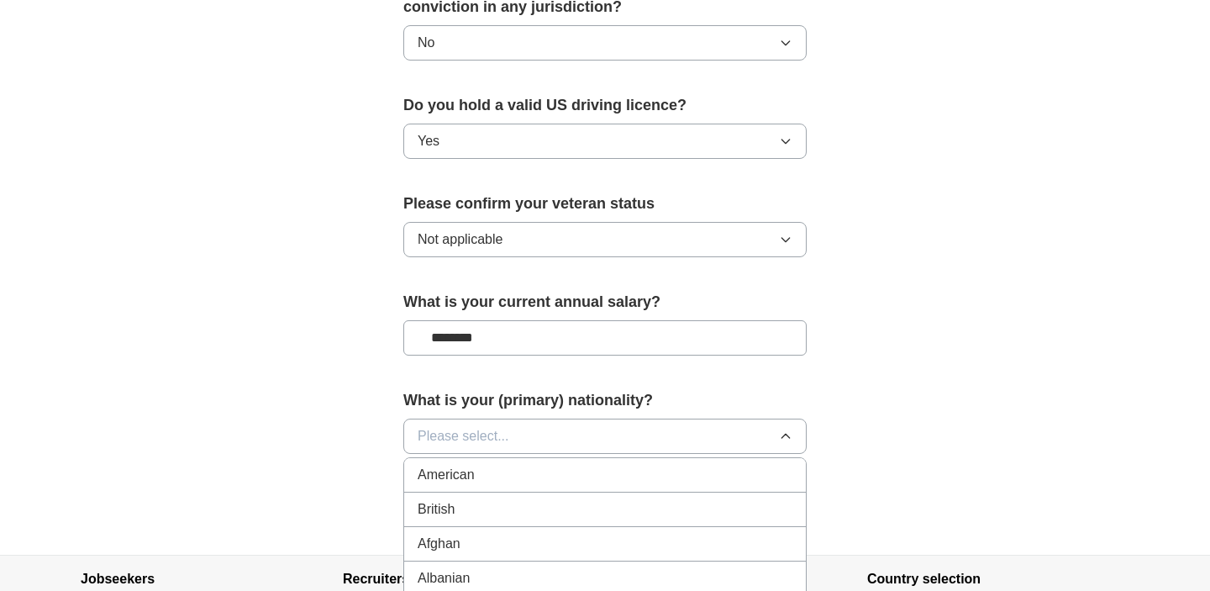
click at [759, 465] on div "American" at bounding box center [605, 475] width 375 height 20
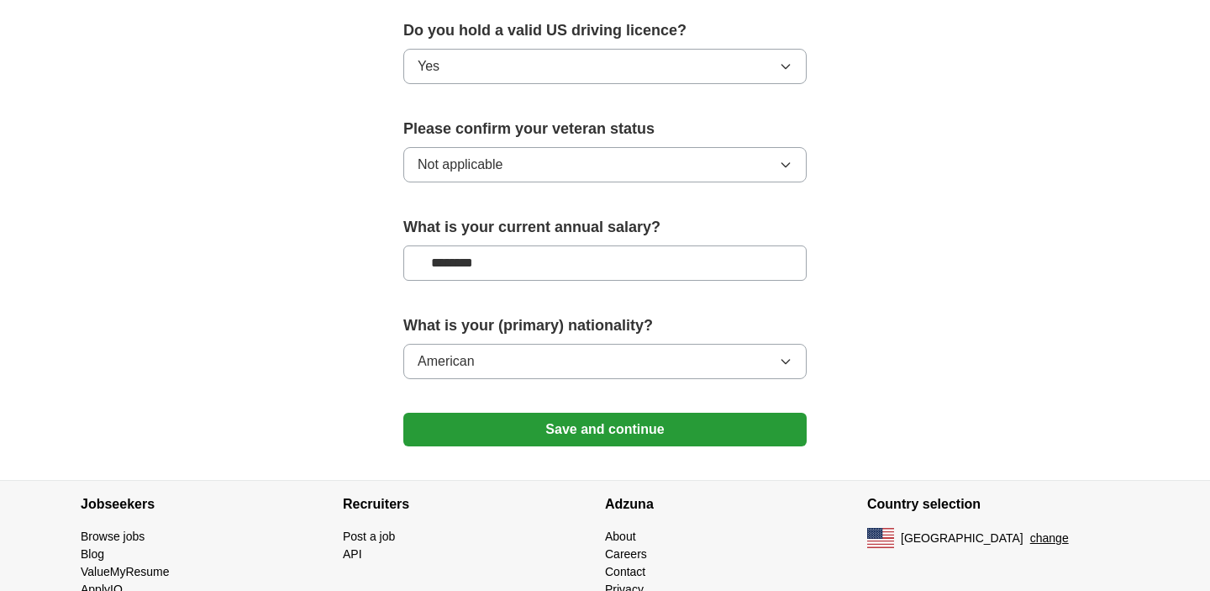
scroll to position [1125, 0]
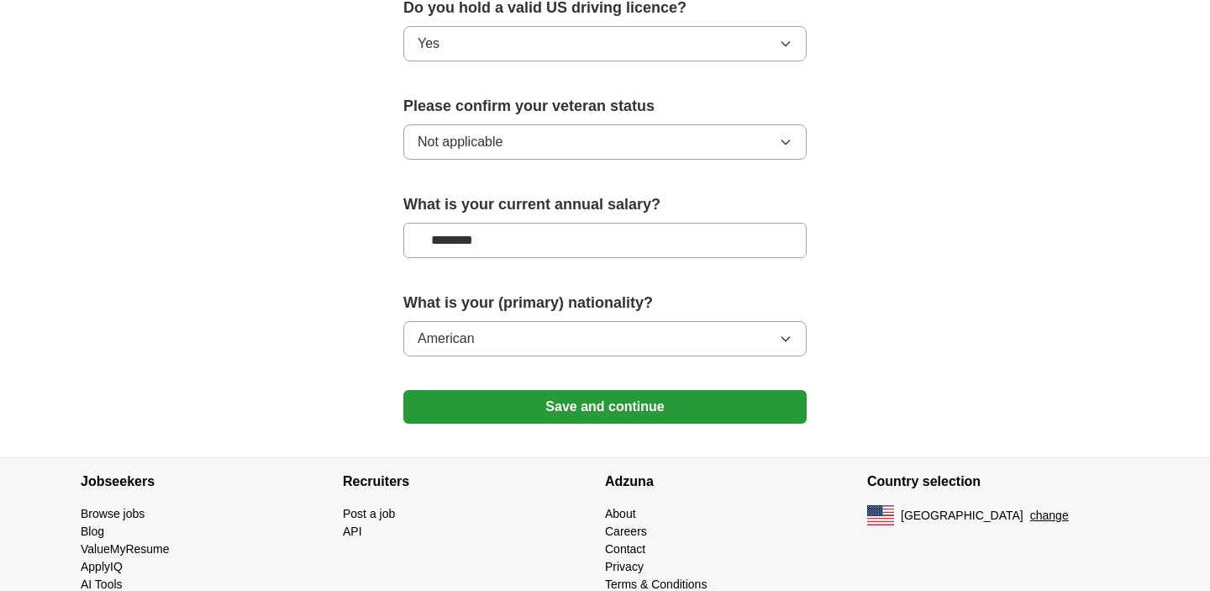
click at [751, 390] on button "Save and continue" at bounding box center [604, 407] width 403 height 34
